Goal: Understand process/instructions: Learn how to perform a task or action

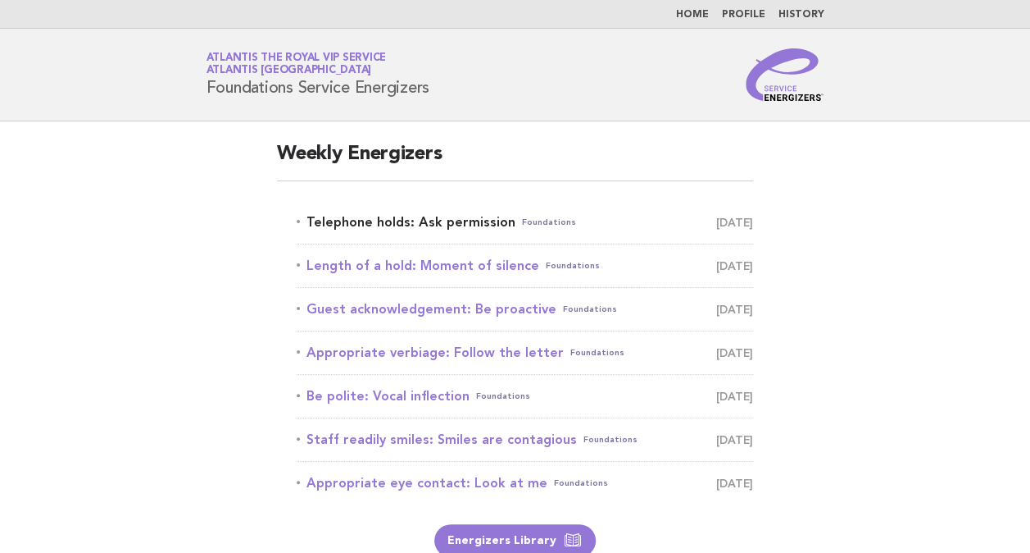
click at [473, 216] on link "Telephone holds: Ask permission Foundations August 20" at bounding box center [525, 222] width 457 height 23
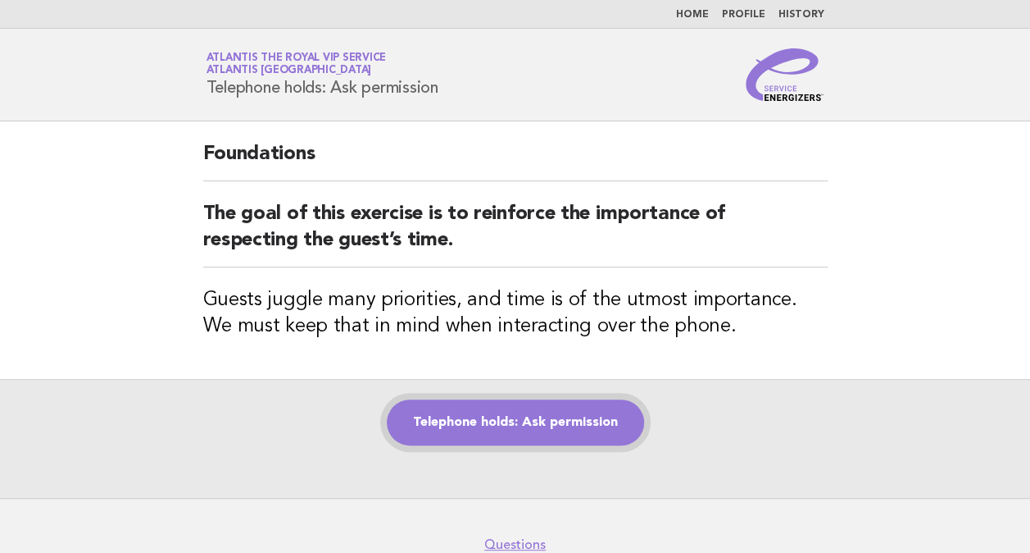
click at [585, 420] on link "Telephone holds: Ask permission" at bounding box center [515, 422] width 257 height 46
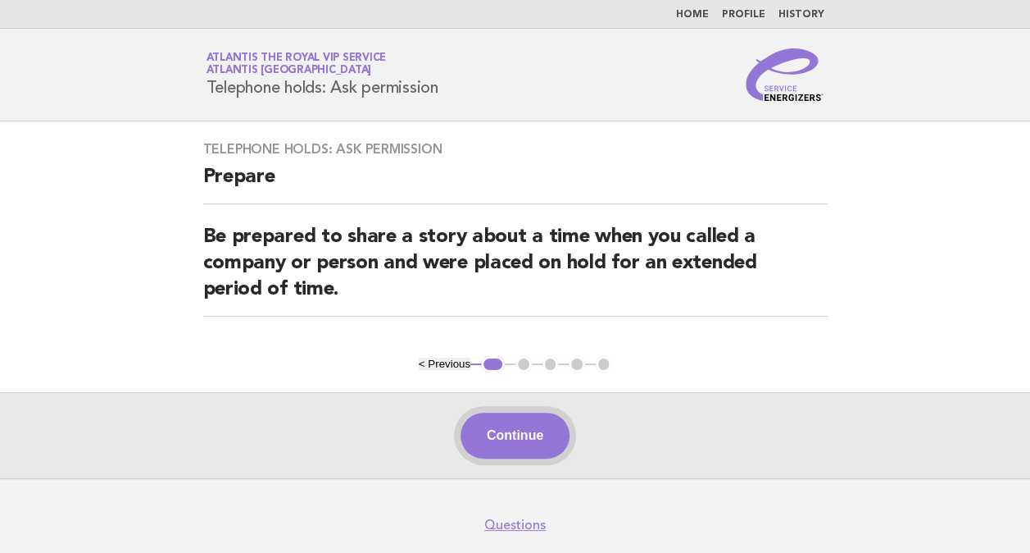
click at [487, 412] on button "Continue" at bounding box center [515, 435] width 109 height 46
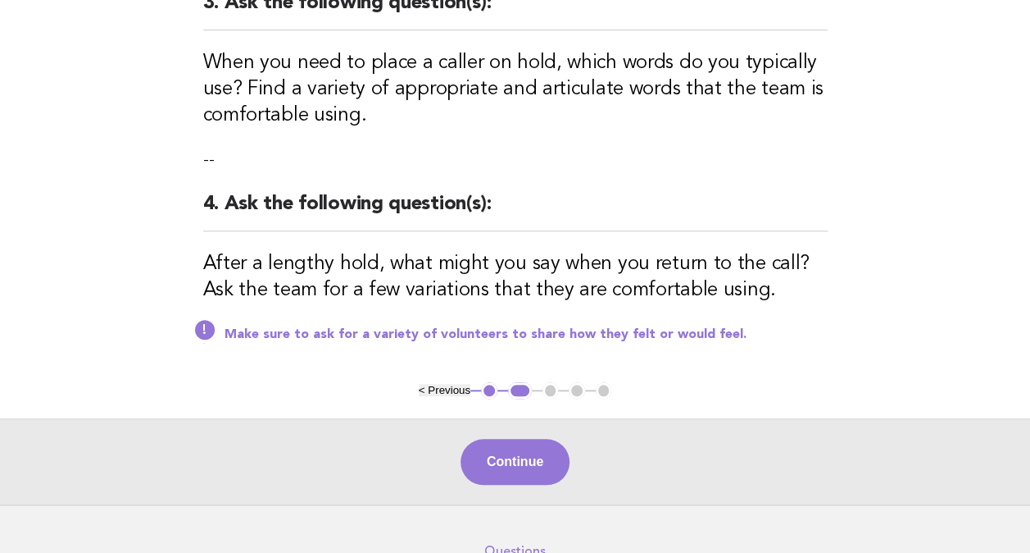
scroll to position [726, 0]
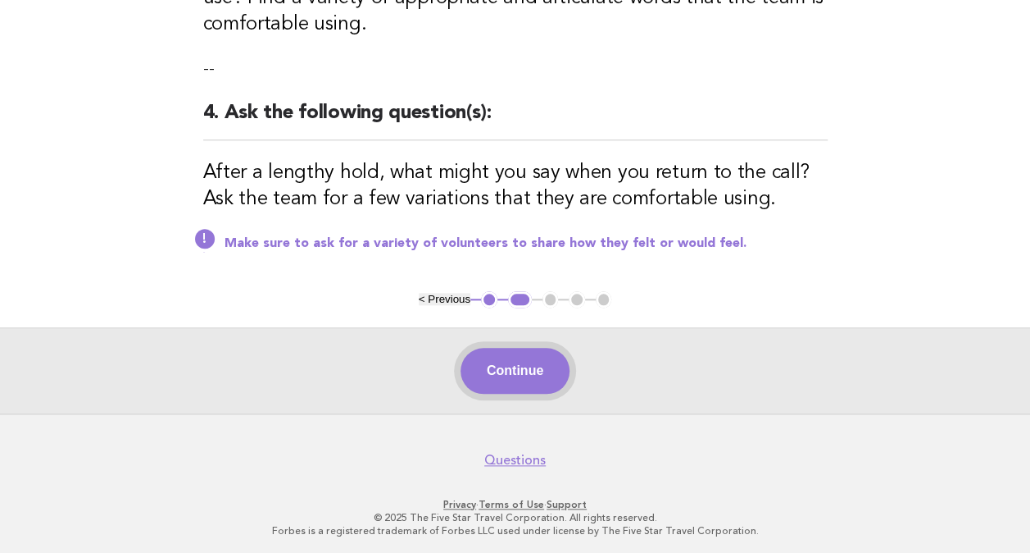
click at [502, 371] on button "Continue" at bounding box center [515, 371] width 109 height 46
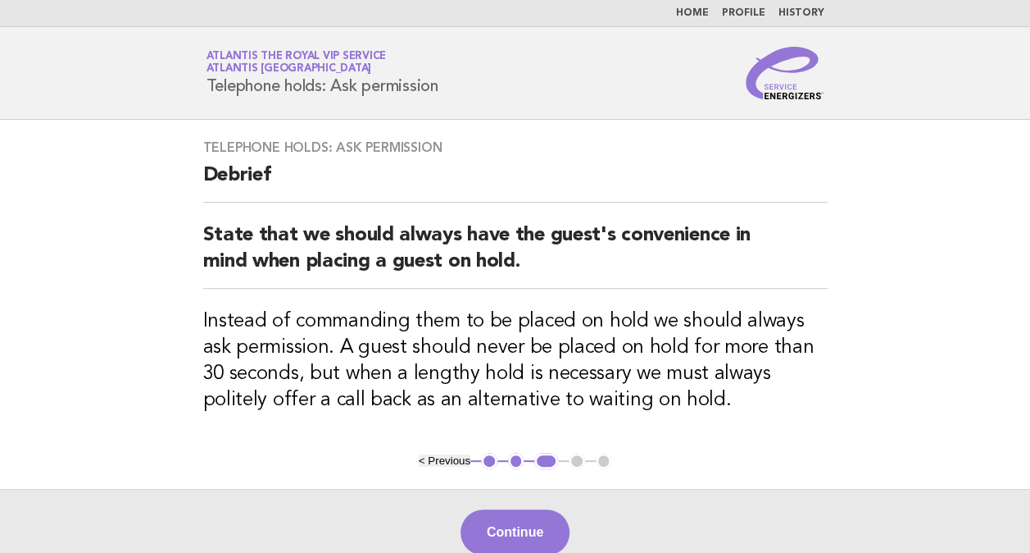
scroll to position [0, 0]
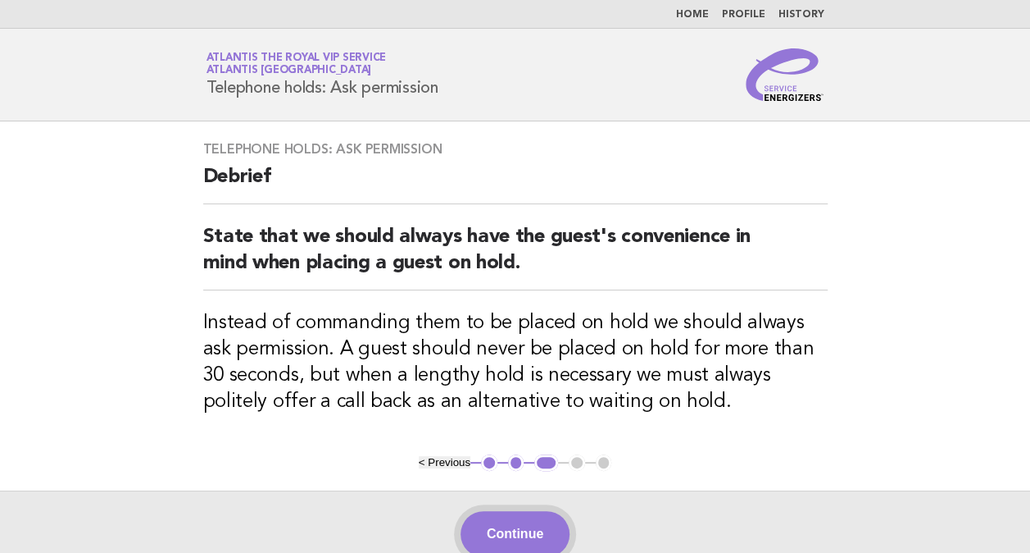
click at [478, 516] on button "Continue" at bounding box center [515, 534] width 109 height 46
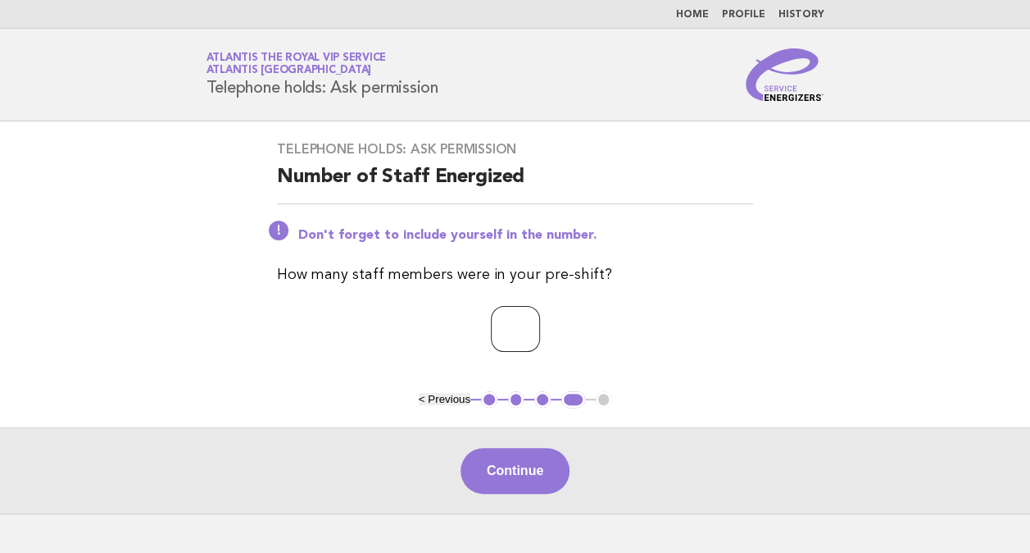
click at [540, 325] on input "*" at bounding box center [515, 329] width 49 height 46
click at [515, 331] on input "*" at bounding box center [515, 329] width 49 height 46
type input "**"
click at [513, 462] on button "Continue" at bounding box center [515, 471] width 109 height 46
